Goal: Navigation & Orientation: Find specific page/section

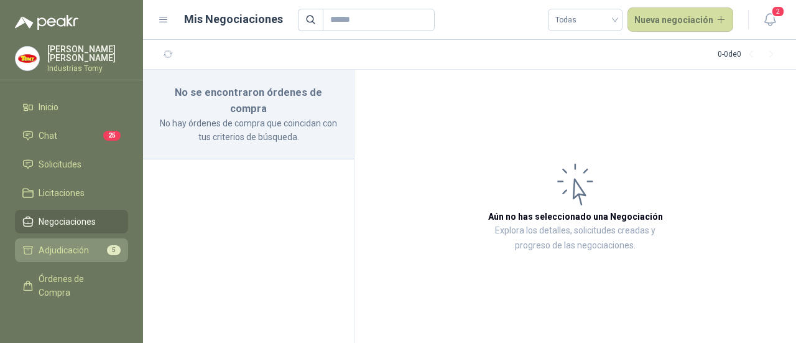
click at [83, 251] on span "Adjudicación" at bounding box center [64, 250] width 50 height 14
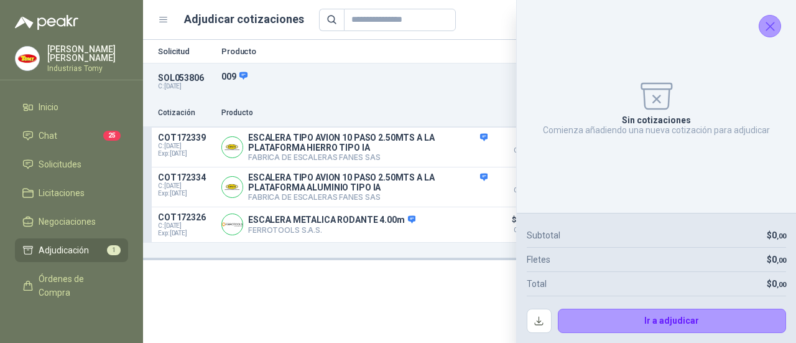
click at [256, 299] on div "Solicitud Producto Cantidad Dirección Docs SOL053806 C: [DATE] 009 Detalles 1 U…" at bounding box center [469, 191] width 653 height 303
click at [774, 25] on icon "Cerrar" at bounding box center [771, 27] width 16 height 16
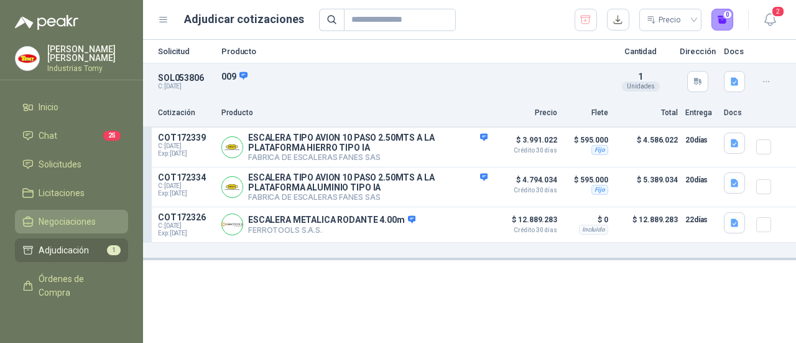
click at [80, 221] on span "Negociaciones" at bounding box center [67, 222] width 57 height 14
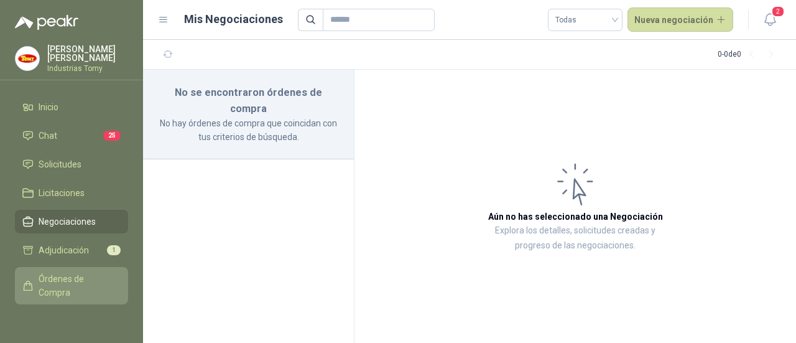
click at [78, 282] on span "Órdenes de Compra" at bounding box center [78, 285] width 78 height 27
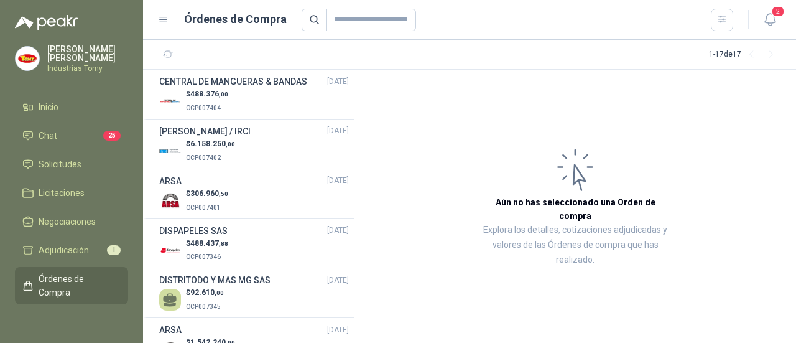
click at [87, 119] on ul "Inicio Chat 25 Solicitudes Licitaciones Negociaciones Adjudicación 1 Órdenes de…" at bounding box center [71, 204] width 143 height 218
click at [92, 111] on li "Inicio" at bounding box center [71, 107] width 98 height 14
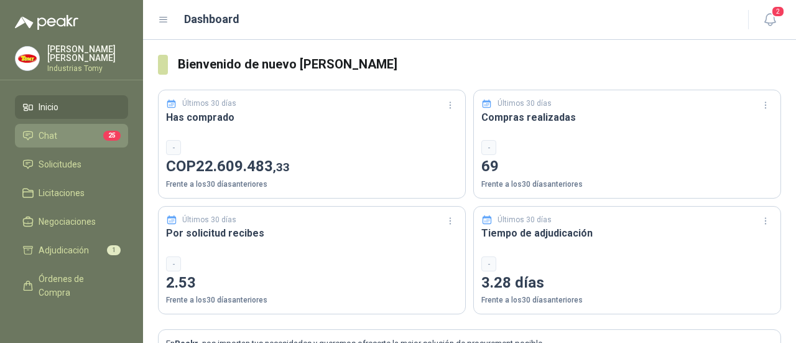
click at [83, 131] on li "Chat 25" at bounding box center [71, 136] width 98 height 14
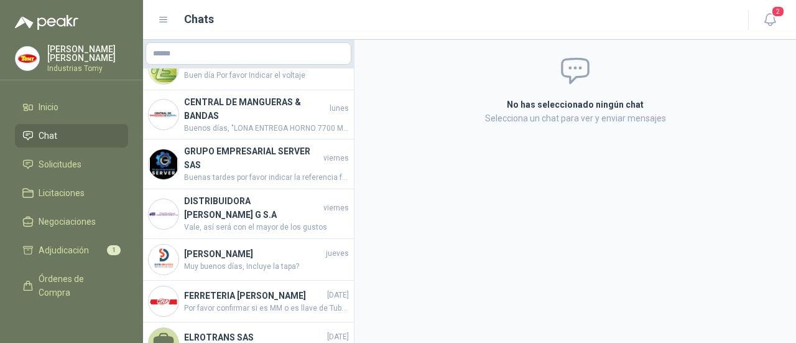
scroll to position [420, 0]
